Goal: Check status: Check status

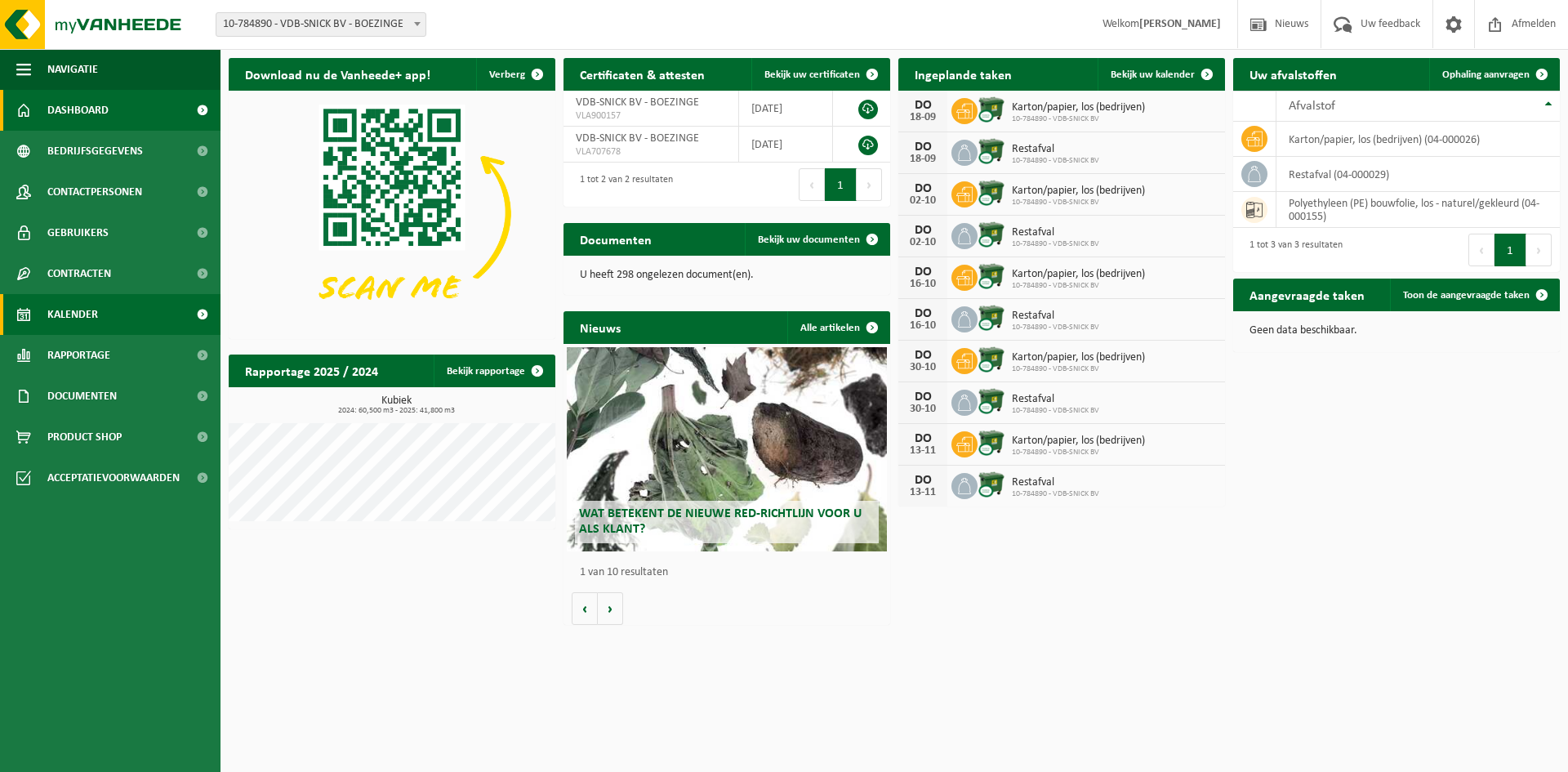
click at [106, 303] on link "Kalender" at bounding box center [110, 314] width 221 height 41
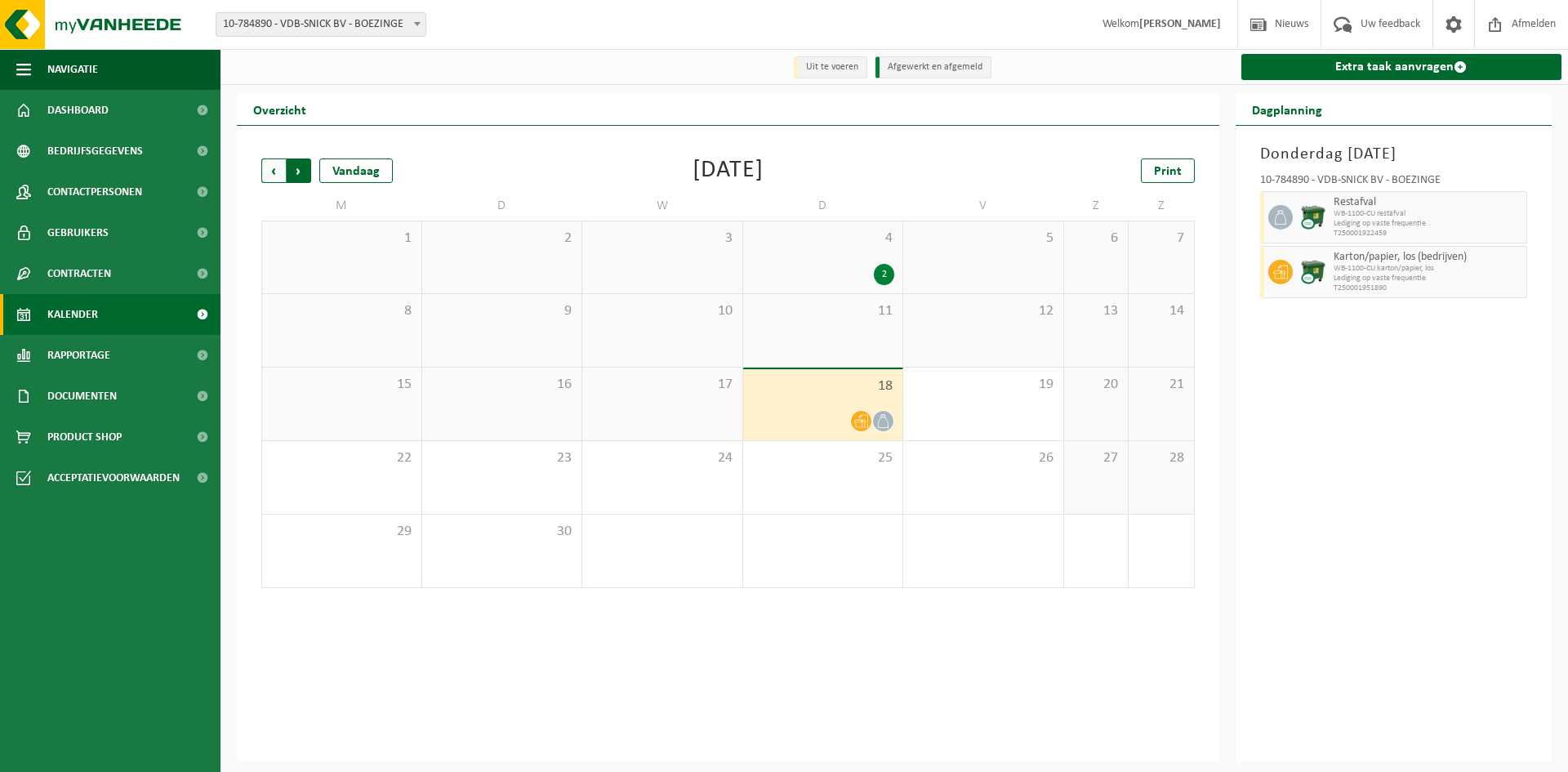
click at [275, 166] on span "Vorige" at bounding box center [273, 170] width 24 height 24
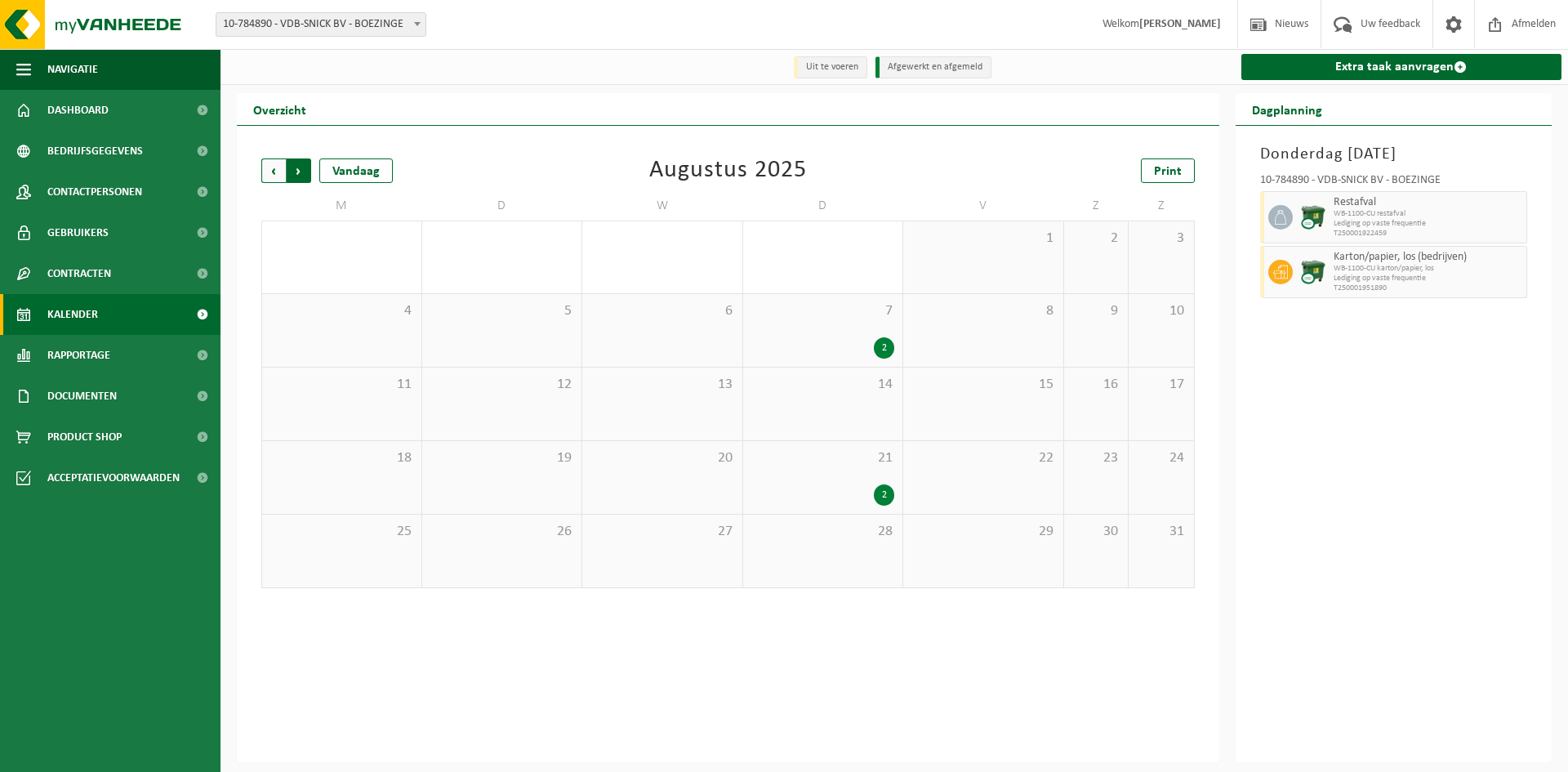
click at [266, 168] on span "Vorige" at bounding box center [273, 170] width 24 height 24
click at [879, 497] on div "2" at bounding box center [884, 495] width 21 height 22
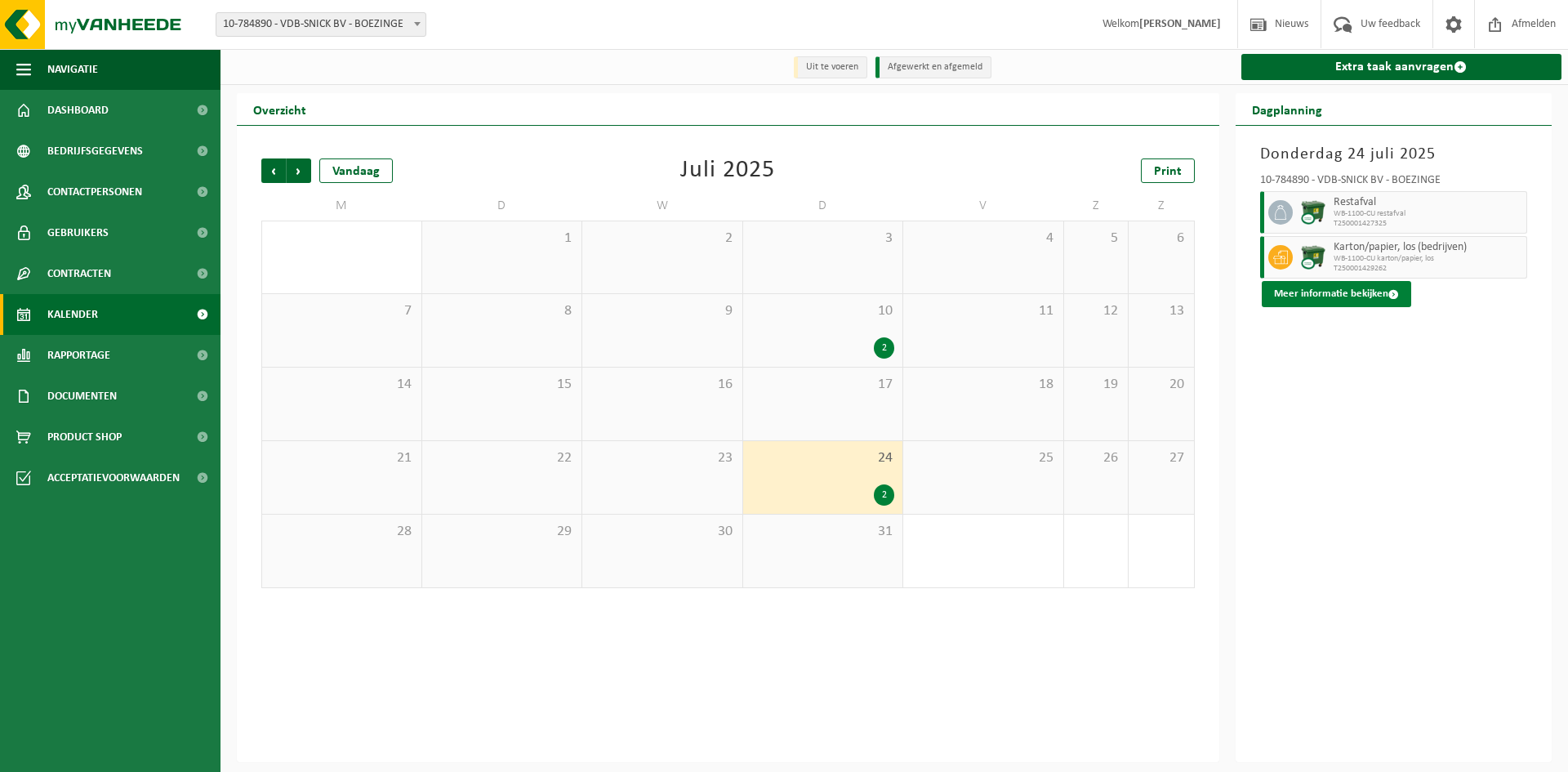
click at [1330, 298] on button "Meer informatie bekijken" at bounding box center [1337, 294] width 150 height 26
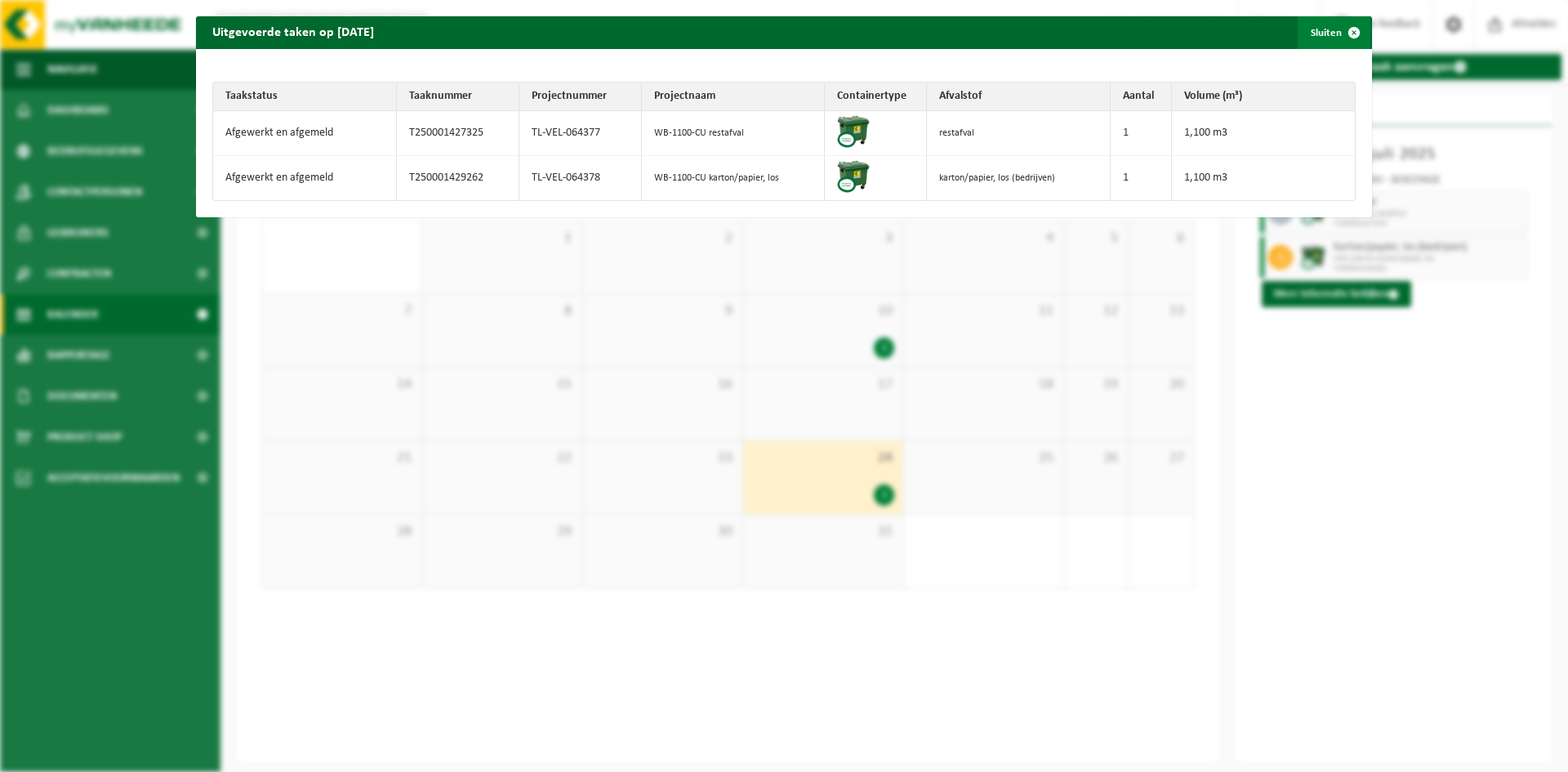
click at [1319, 29] on button "Sluiten" at bounding box center [1334, 32] width 73 height 33
